Goal: Complete application form: Complete application form

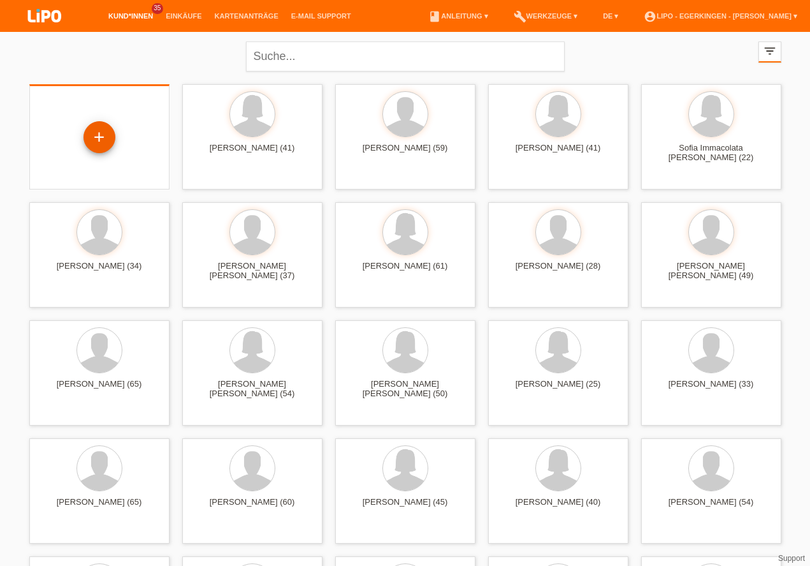
click at [106, 141] on div "+" at bounding box center [99, 137] width 31 height 22
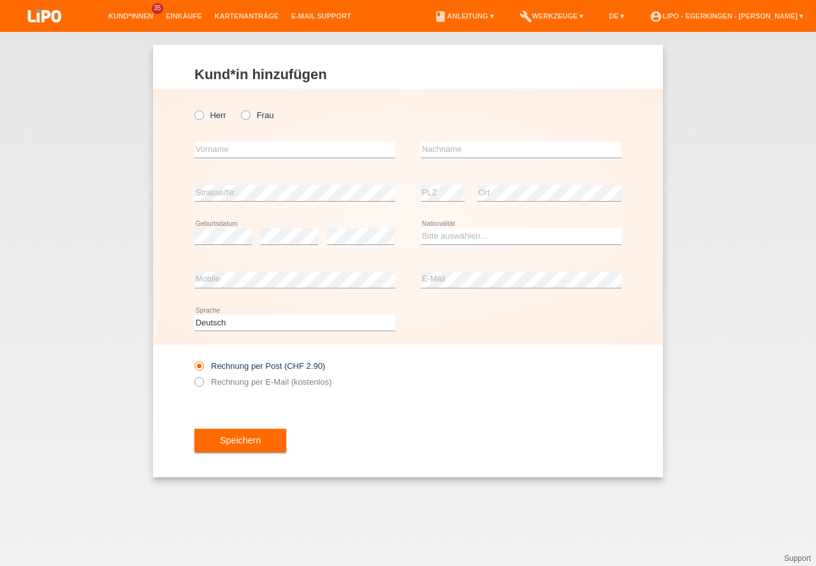
click at [239, 108] on icon at bounding box center [239, 108] width 0 height 0
click at [247, 113] on input "Frau" at bounding box center [245, 114] width 8 height 8
radio input "true"
click at [228, 152] on input "text" at bounding box center [294, 150] width 201 height 16
type input "Memeti"
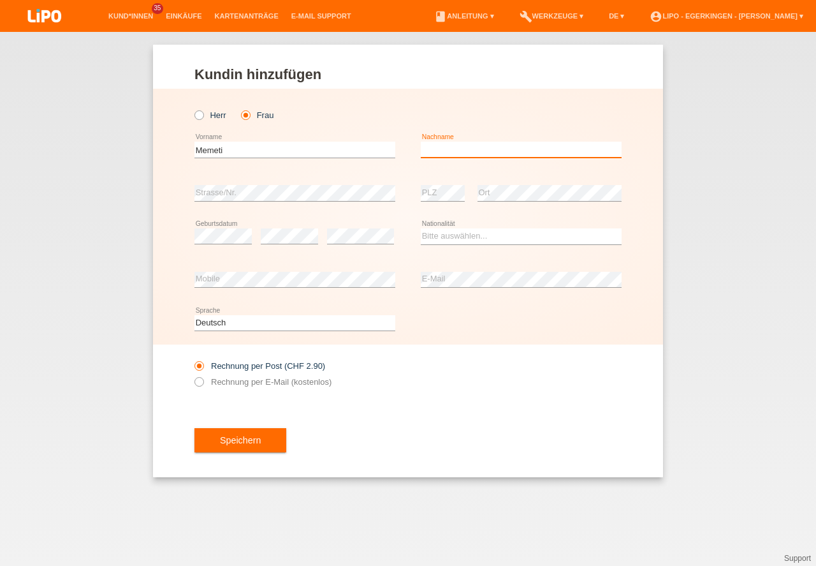
click at [441, 147] on input "text" at bounding box center [521, 150] width 201 height 16
type input "sevdije"
click at [443, 237] on select "Bitte auswählen... Schweiz Deutschland Liechtenstein Österreich ------------ Af…" at bounding box center [521, 235] width 201 height 15
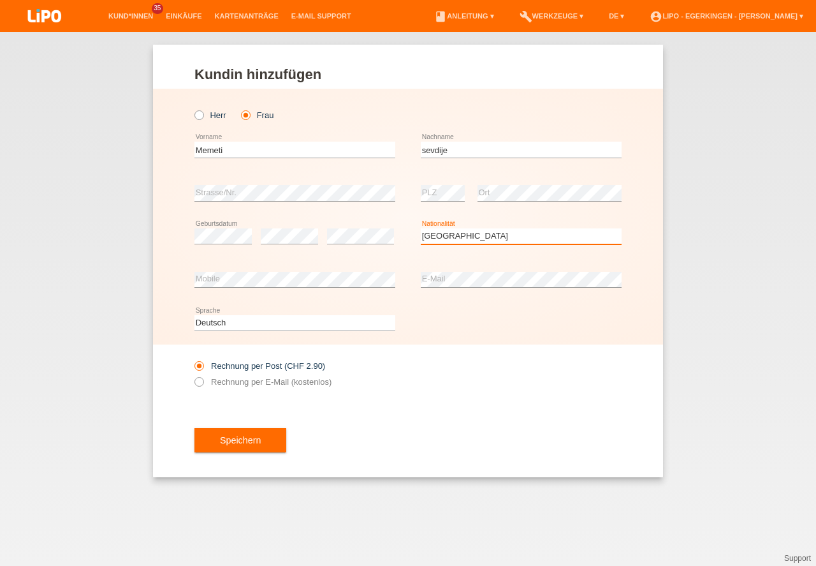
click at [443, 237] on select "Bitte auswählen... Schweiz Deutschland Liechtenstein Österreich ------------ Af…" at bounding box center [521, 235] width 201 height 15
select select "RS"
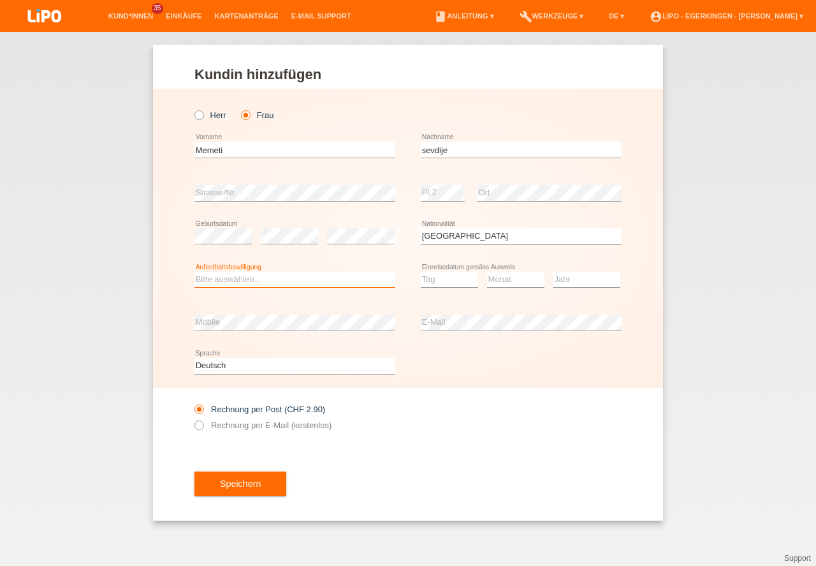
click at [233, 281] on select "Bitte auswählen... C B B - Flüchtlingsstatus Andere" at bounding box center [294, 279] width 201 height 15
select select "C"
click at [0, 0] on option "C" at bounding box center [0, 0] width 0 height 0
click at [443, 277] on select "Tag 01 02 03 04 05 06 07 08 09 10 11" at bounding box center [449, 279] width 57 height 15
select select "16"
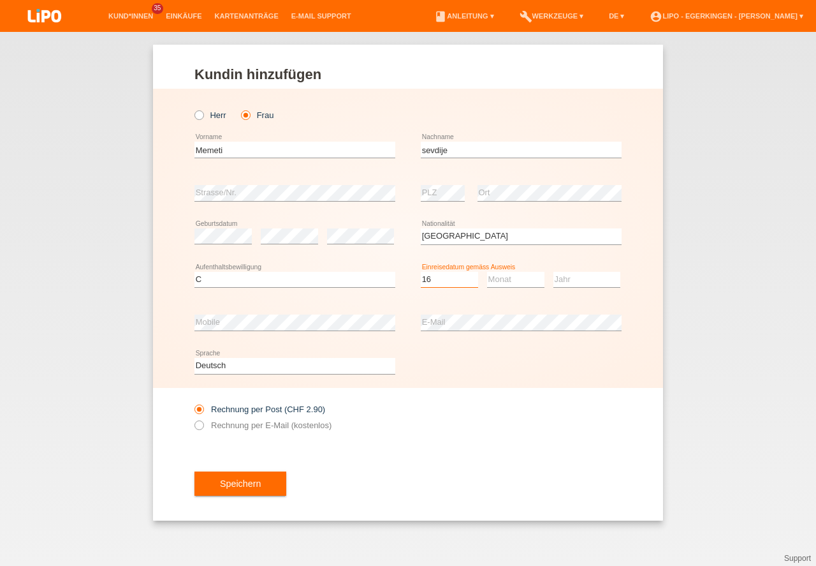
click at [0, 0] on option "16" at bounding box center [0, 0] width 0 height 0
click at [513, 278] on select "Monat 01 02 03 04 05 06 07 08 09 10 11" at bounding box center [515, 279] width 57 height 15
select select "01"
click at [0, 0] on option "01" at bounding box center [0, 0] width 0 height 0
click at [566, 281] on select "Jahr 2025 2024 2023 2022 2021 2020 2019 2018 2017 2016 2015 2014 2013 2012 2011…" at bounding box center [587, 279] width 67 height 15
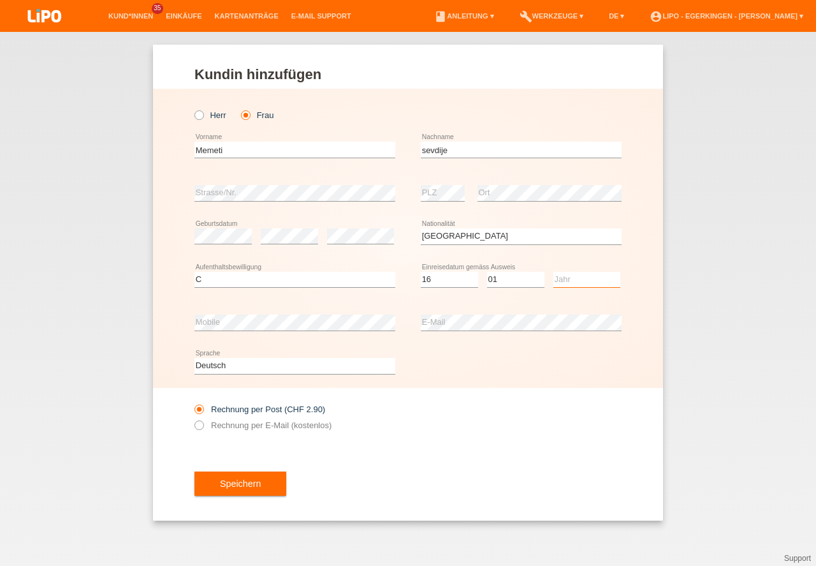
click at [571, 276] on select "Jahr 2025 2024 2023 2022 2021 2020 2019 2018 2017 2016 2015 2014 2013 2012 2011…" at bounding box center [587, 279] width 67 height 15
select select "1989"
click at [0, 0] on option "1989" at bounding box center [0, 0] width 0 height 0
click at [219, 484] on button "Speichern" at bounding box center [240, 483] width 92 height 24
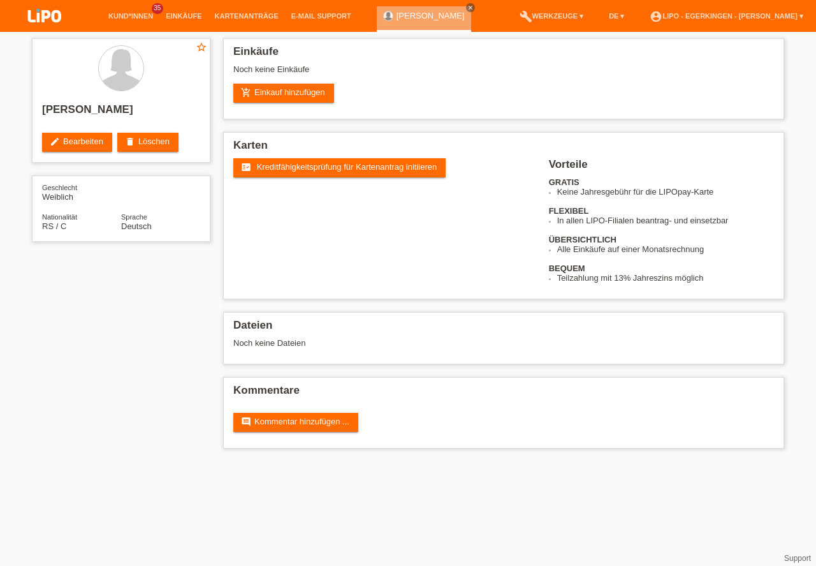
click at [281, 163] on span "Kreditfähigkeitsprüfung für Kartenantrag initiieren" at bounding box center [347, 167] width 180 height 10
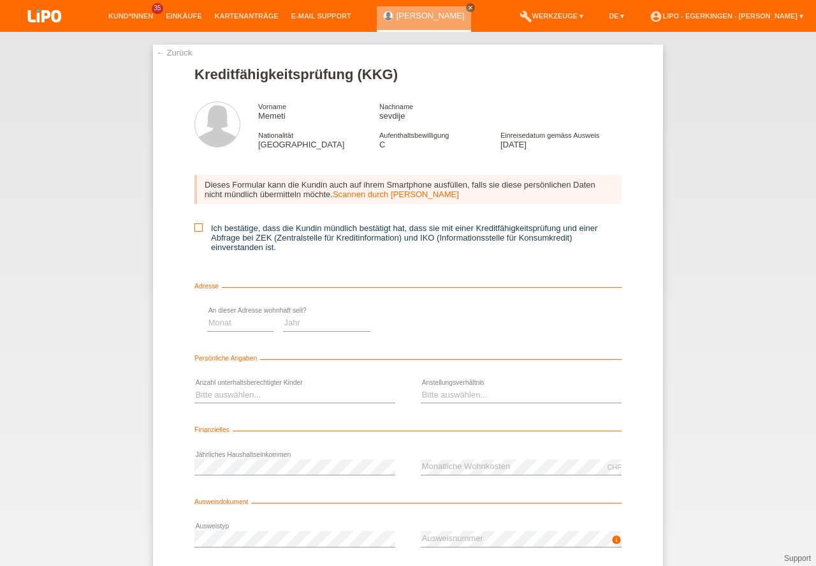
click at [198, 224] on icon at bounding box center [198, 227] width 8 height 8
click at [198, 224] on input "Ich bestätige, dass die Kundin mündlich bestätigt hat, dass sie mit einer Kredi…" at bounding box center [198, 227] width 8 height 8
checkbox input "true"
click at [433, 324] on select "Monat 01 02 03 04 05 06 07 08 09 10" at bounding box center [454, 322] width 66 height 15
select select "11"
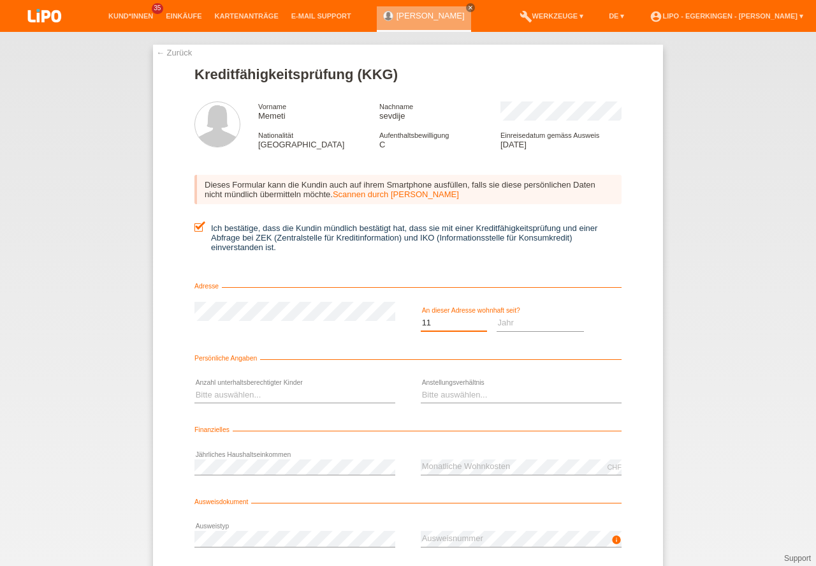
click at [0, 0] on option "11" at bounding box center [0, 0] width 0 height 0
click at [528, 319] on select "Jahr 2025 2024 2023 2022 2021 2020 2019 2018 2017 2016 2015 2014 2013 2012 2011…" at bounding box center [541, 322] width 88 height 15
select select "1989"
click at [0, 0] on option "1989" at bounding box center [0, 0] width 0 height 0
click at [211, 399] on select "Bitte auswählen... 0 1 2 3 4 5 6 7 8 9" at bounding box center [294, 394] width 201 height 15
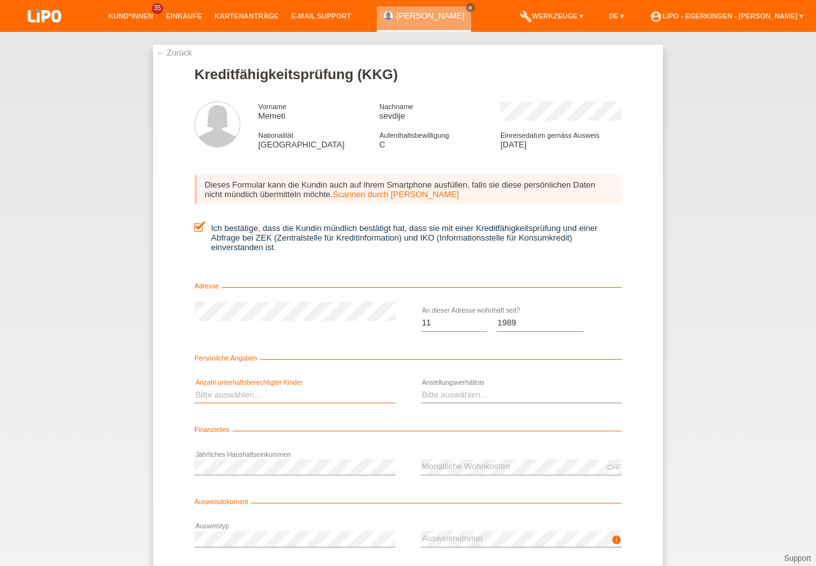
select select "0"
click at [0, 0] on option "0" at bounding box center [0, 0] width 0 height 0
click at [451, 391] on select "Bitte auswählen... Unbefristet Befristet Lehrling/Student Pensioniert Nicht arb…" at bounding box center [521, 394] width 201 height 15
select select "UNLIMITED"
click at [0, 0] on option "Unbefristet" at bounding box center [0, 0] width 0 height 0
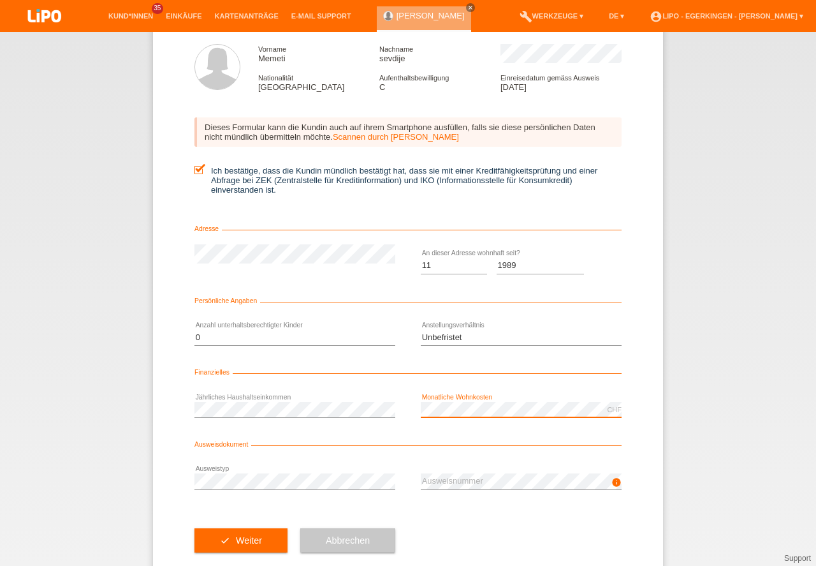
scroll to position [84, 0]
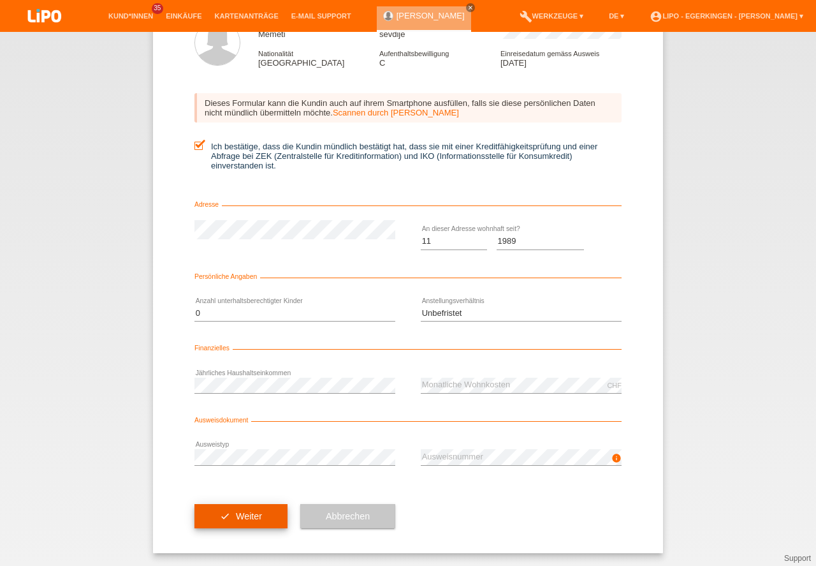
click at [237, 515] on button "check Weiter" at bounding box center [240, 516] width 93 height 24
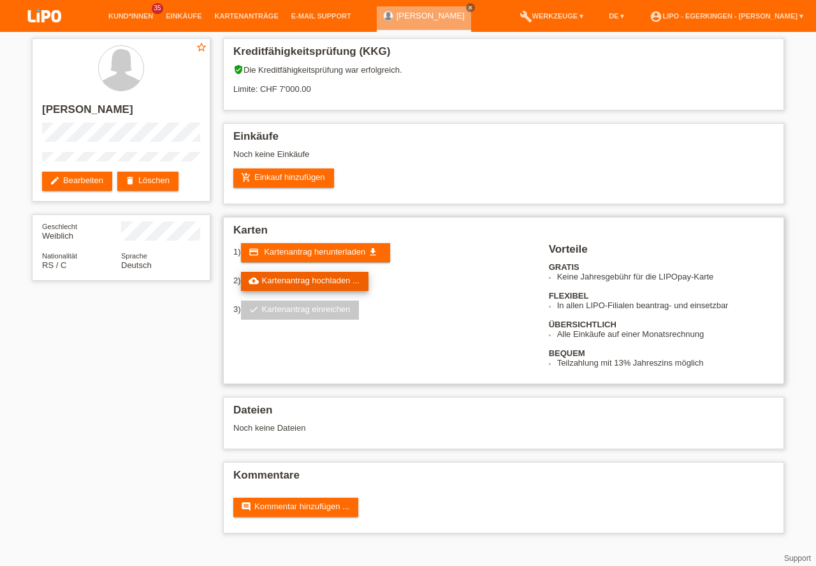
click at [270, 277] on link "cloud_upload Kartenantrag hochladen ..." at bounding box center [305, 281] width 128 height 19
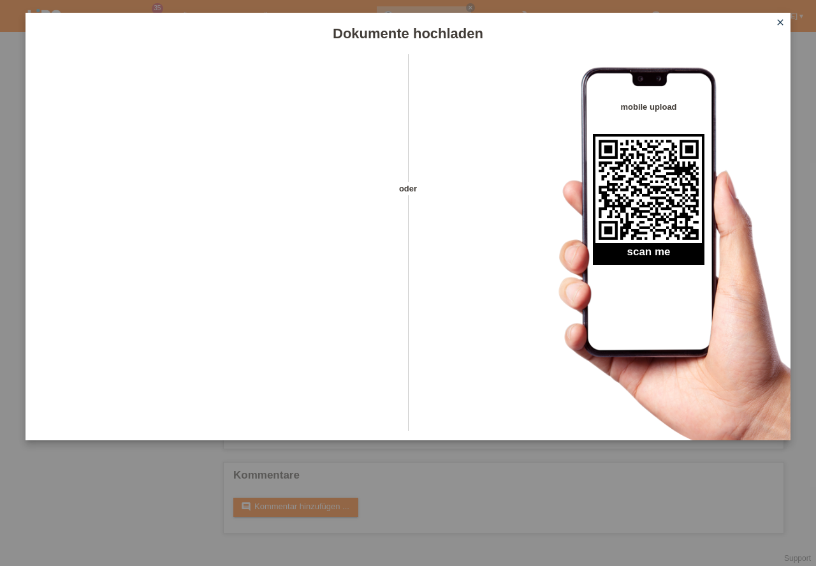
click at [781, 19] on icon "close" at bounding box center [780, 22] width 10 height 10
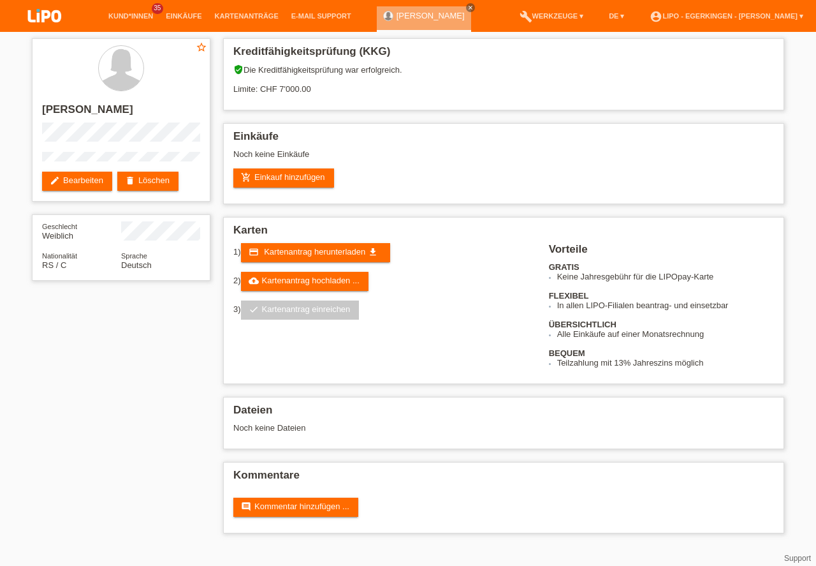
click at [281, 253] on span "Kartenantrag herunterladen" at bounding box center [314, 252] width 101 height 10
click at [277, 312] on link "check Kartenantrag einreichen" at bounding box center [300, 309] width 119 height 19
click at [277, 307] on link "check Kartenantrag einreichen" at bounding box center [300, 309] width 119 height 19
click at [383, 91] on div "verified_user Die Kreditfähigkeitsprüfung war erfolgreich. Limite: CHF 7'000.00" at bounding box center [503, 83] width 541 height 39
click at [78, 179] on link "edit Bearbeiten" at bounding box center [77, 181] width 70 height 19
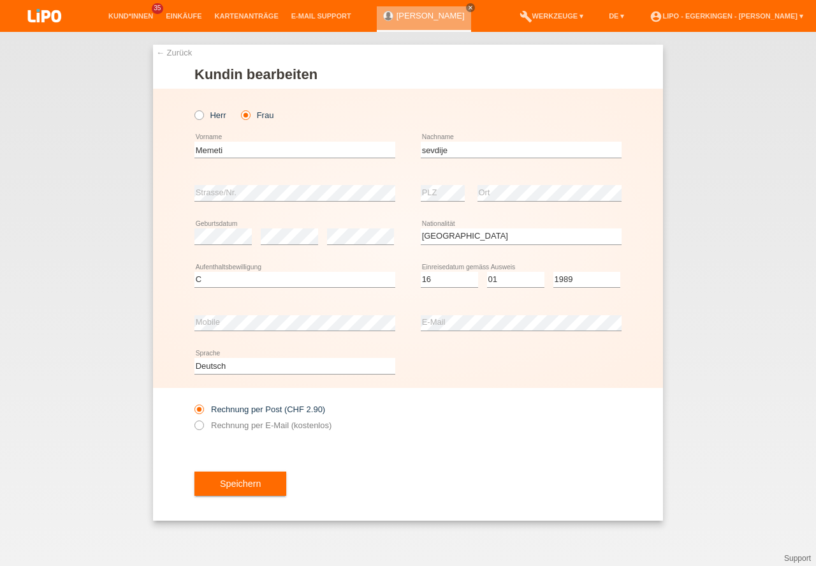
select select "RS"
select select "C"
select select "16"
select select "01"
select select "1989"
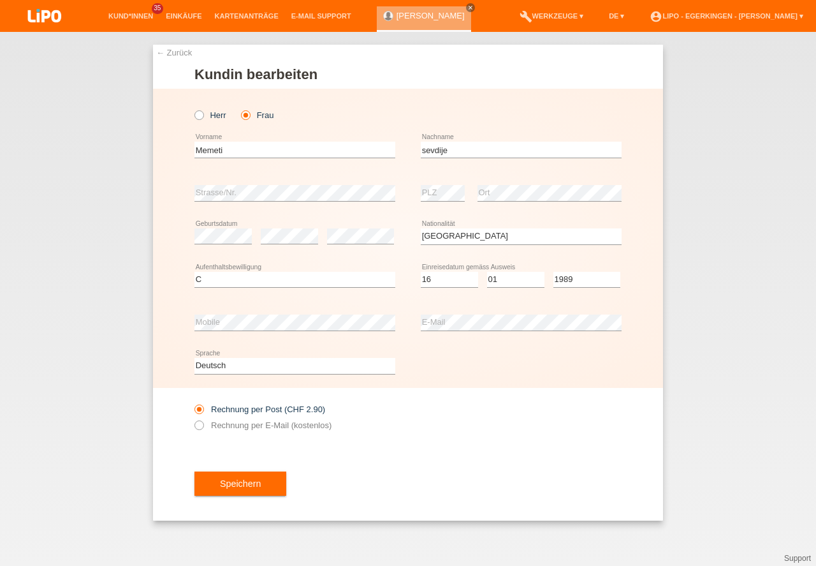
click at [247, 483] on button "Speichern" at bounding box center [240, 483] width 92 height 24
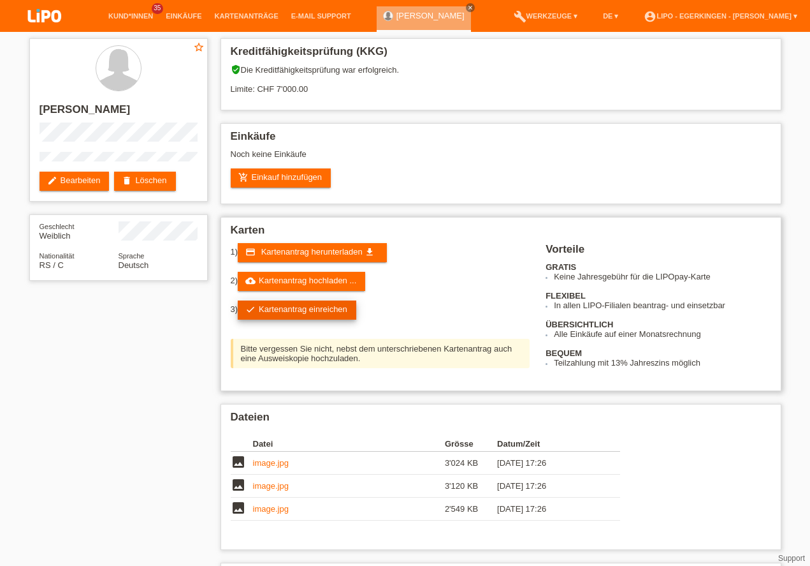
click at [291, 309] on link "check Kartenantrag einreichen" at bounding box center [297, 309] width 119 height 19
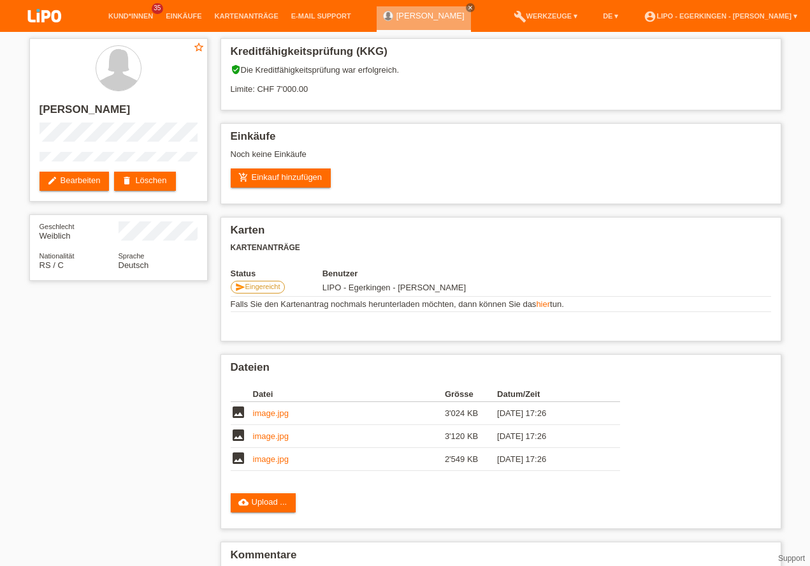
scroll to position [60, 0]
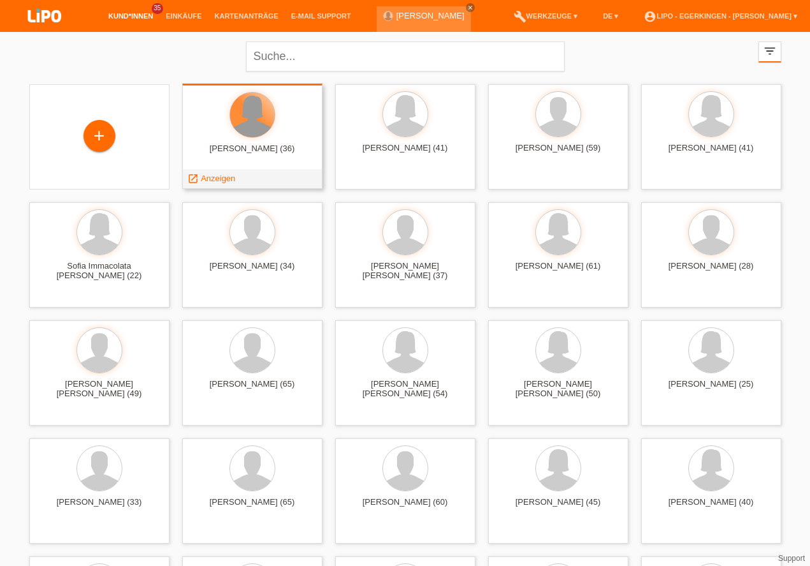
click at [260, 135] on div at bounding box center [252, 114] width 45 height 45
click at [219, 179] on span "Anzeigen" at bounding box center [218, 178] width 34 height 10
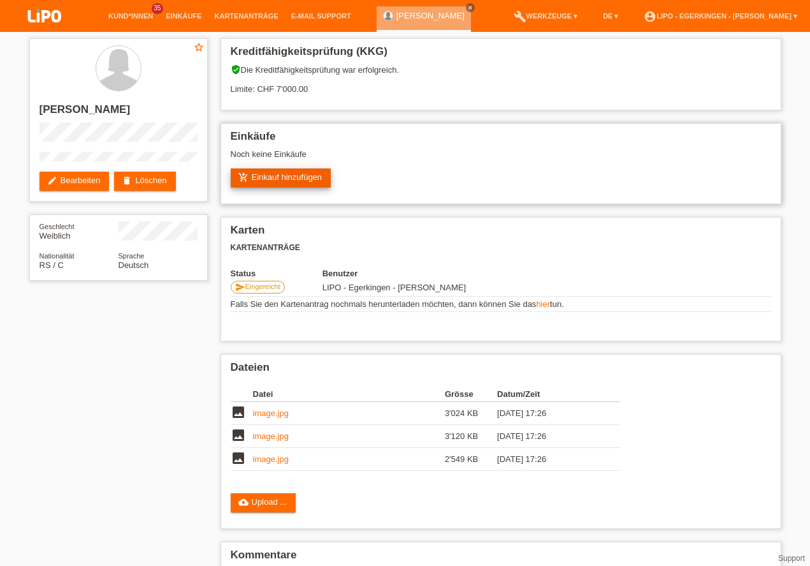
click at [301, 178] on link "add_shopping_cart Einkauf hinzufügen" at bounding box center [281, 177] width 101 height 19
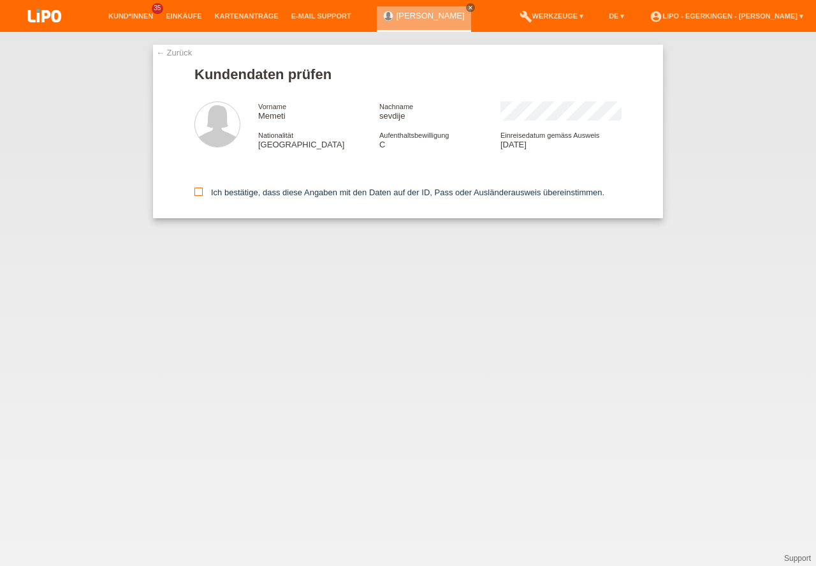
click at [198, 192] on icon at bounding box center [198, 191] width 8 height 8
click at [198, 192] on input "Ich bestätige, dass diese Angaben mit den Daten auf der ID, Pass oder Ausländer…" at bounding box center [198, 191] width 8 height 8
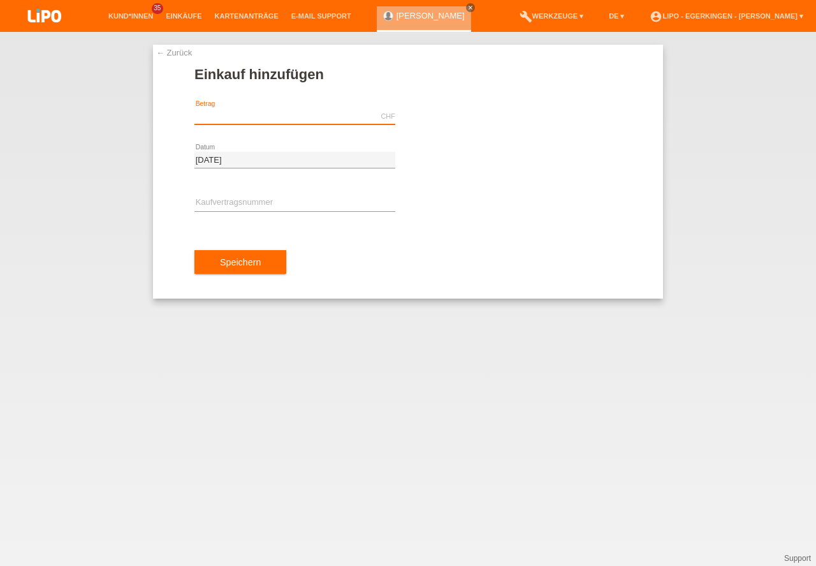
click at [218, 115] on input "text" at bounding box center [294, 116] width 201 height 16
click at [231, 112] on input "text" at bounding box center [294, 116] width 201 height 16
type input "904.00"
click at [220, 205] on input "text" at bounding box center [294, 203] width 201 height 16
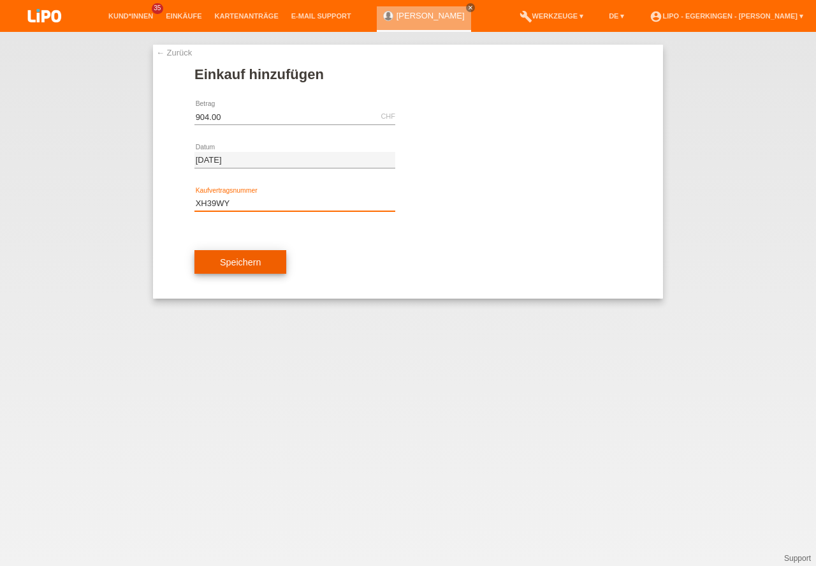
type input "XH39WY"
click at [236, 261] on button "Speichern" at bounding box center [240, 262] width 92 height 24
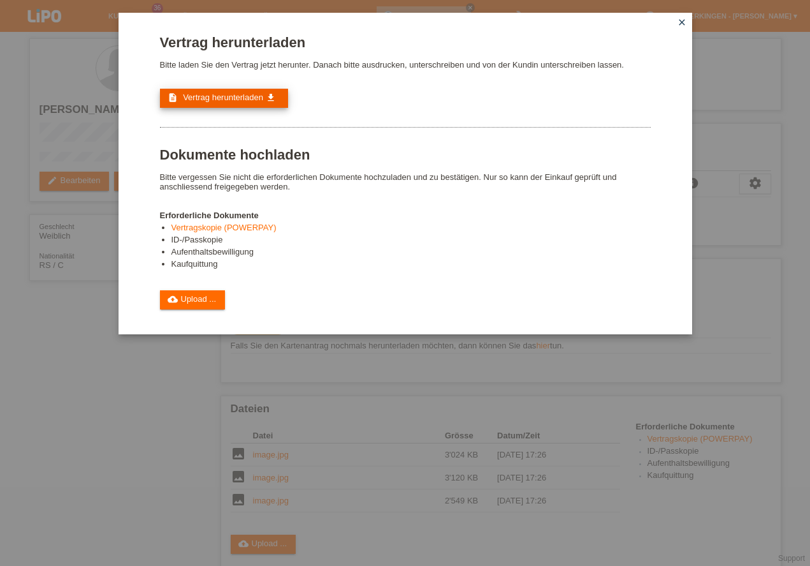
click at [213, 98] on span "Vertrag herunterladen" at bounding box center [223, 97] width 80 height 10
click at [191, 295] on link "cloud_upload Upload ..." at bounding box center [193, 299] width 66 height 19
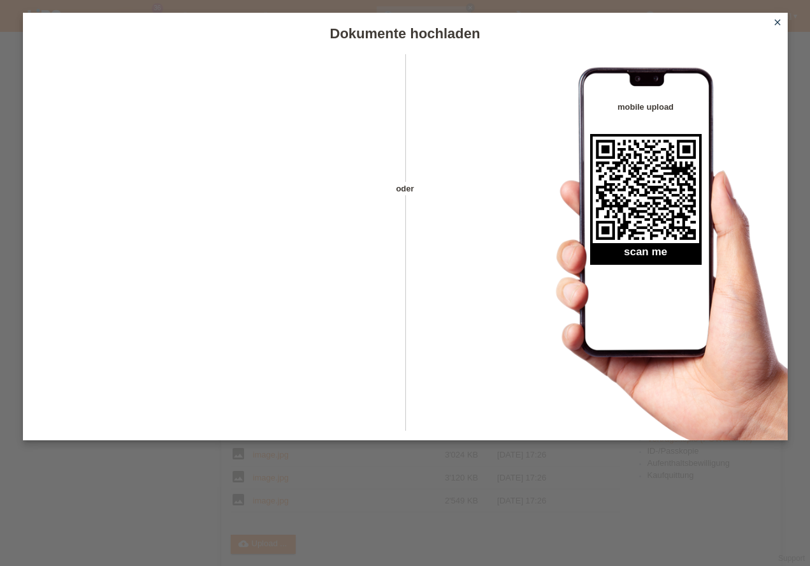
click at [779, 22] on icon "close" at bounding box center [778, 22] width 10 height 10
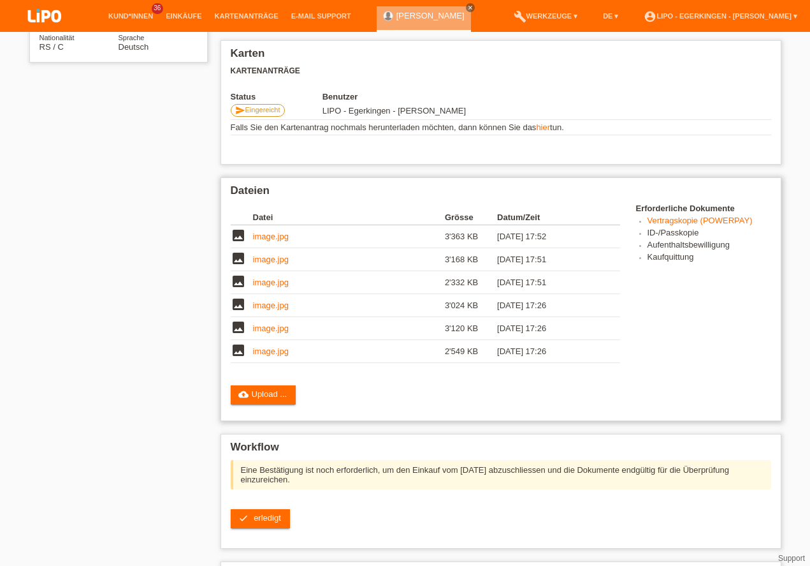
scroll to position [298, 0]
click at [268, 513] on span "erledigt" at bounding box center [267, 518] width 27 height 10
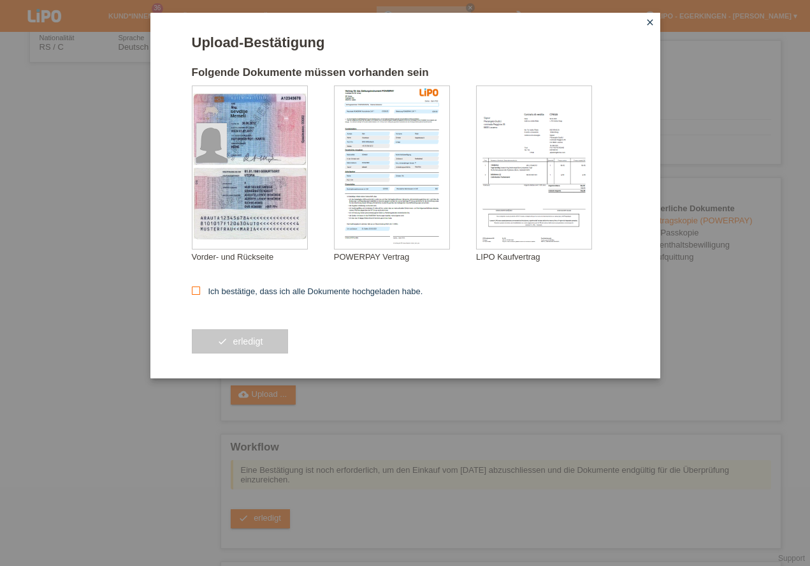
click at [195, 293] on icon at bounding box center [196, 290] width 8 height 8
click at [195, 293] on input "Ich bestätige, dass ich alle Dokumente hochgeladen habe." at bounding box center [196, 290] width 8 height 8
checkbox input "true"
click at [246, 341] on button "check erledigt" at bounding box center [240, 341] width 97 height 24
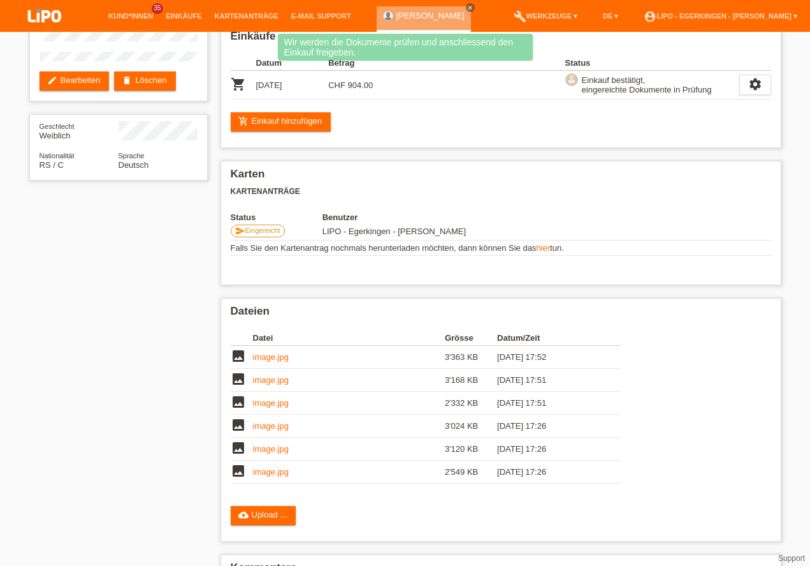
scroll to position [64, 0]
